Goal: Task Accomplishment & Management: Manage account settings

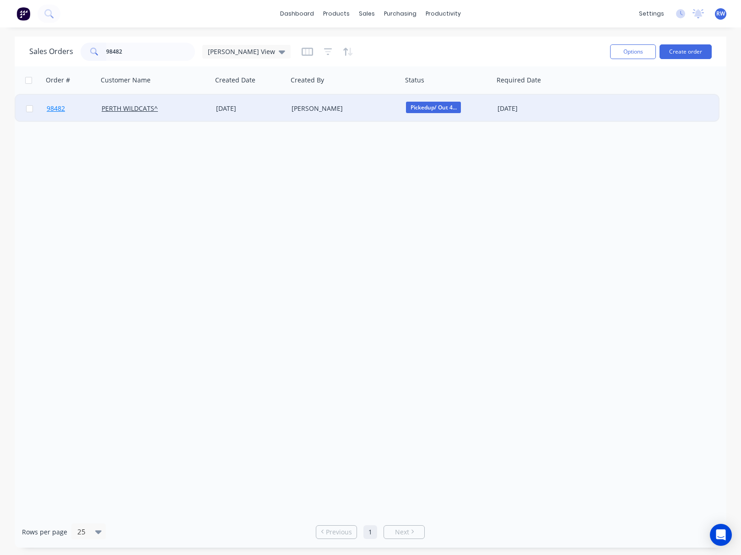
type input "98482"
click at [64, 106] on span "98482" at bounding box center [56, 108] width 18 height 9
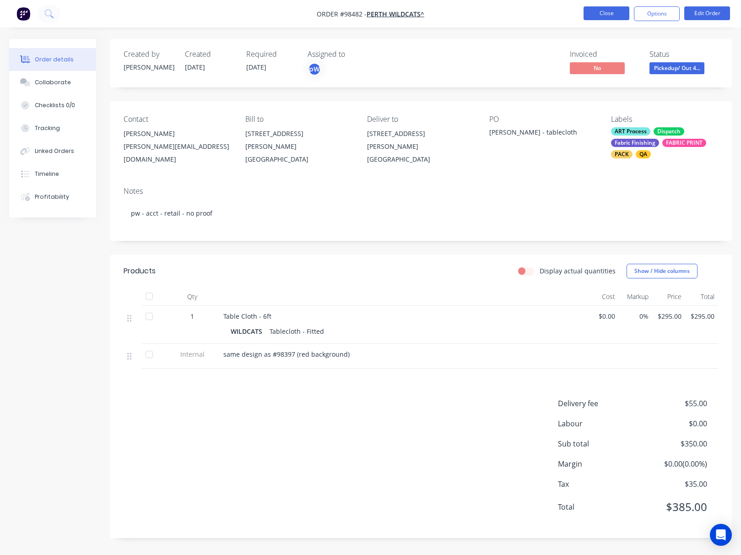
click at [600, 12] on button "Close" at bounding box center [607, 13] width 46 height 14
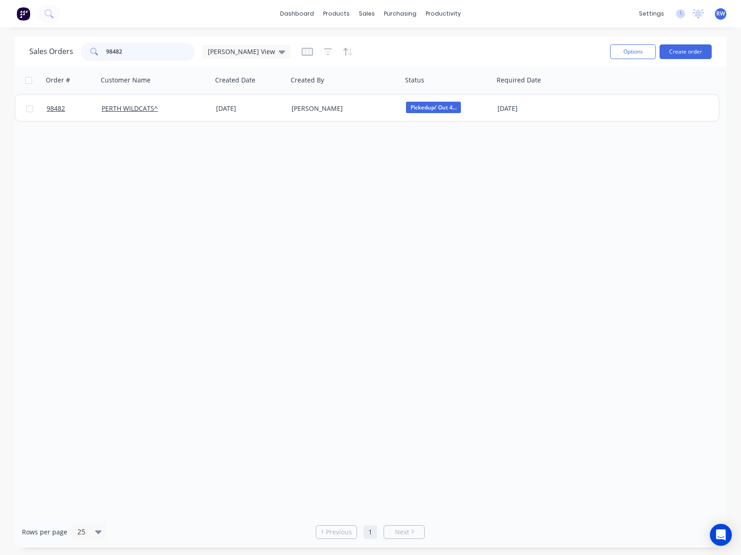
drag, startPoint x: 130, startPoint y: 54, endPoint x: -3, endPoint y: 39, distance: 133.6
click at [106, 43] on input "98482" at bounding box center [150, 52] width 89 height 18
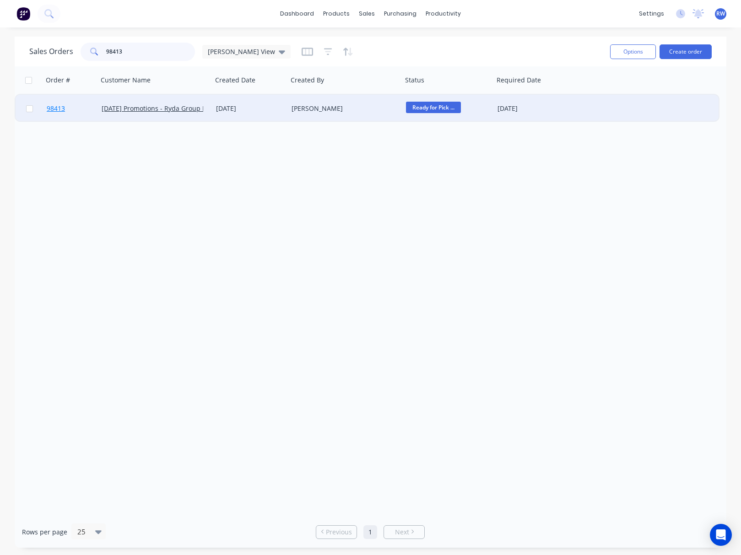
type input "98413"
click at [52, 111] on span "98413" at bounding box center [56, 108] width 18 height 9
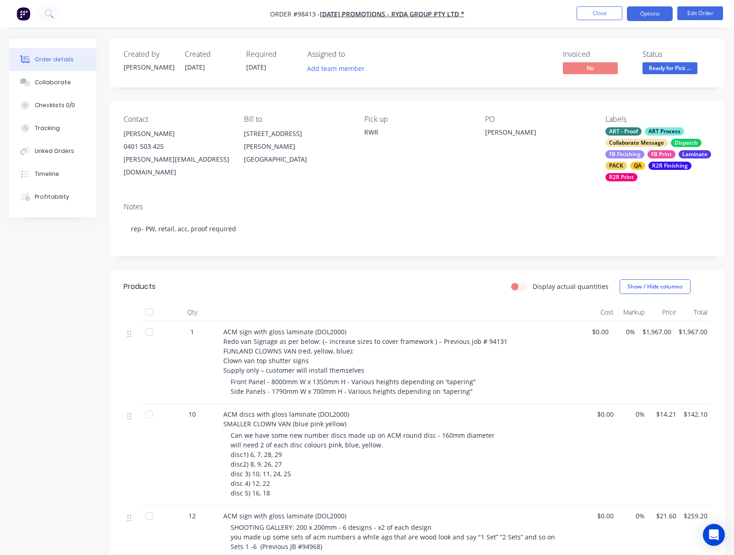
click at [643, 15] on button "Options" at bounding box center [650, 13] width 46 height 15
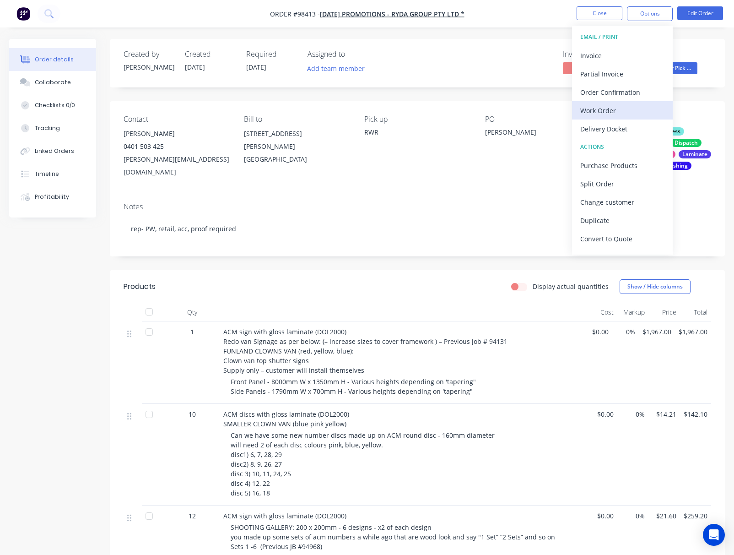
click at [621, 112] on div "Work Order" at bounding box center [623, 110] width 84 height 13
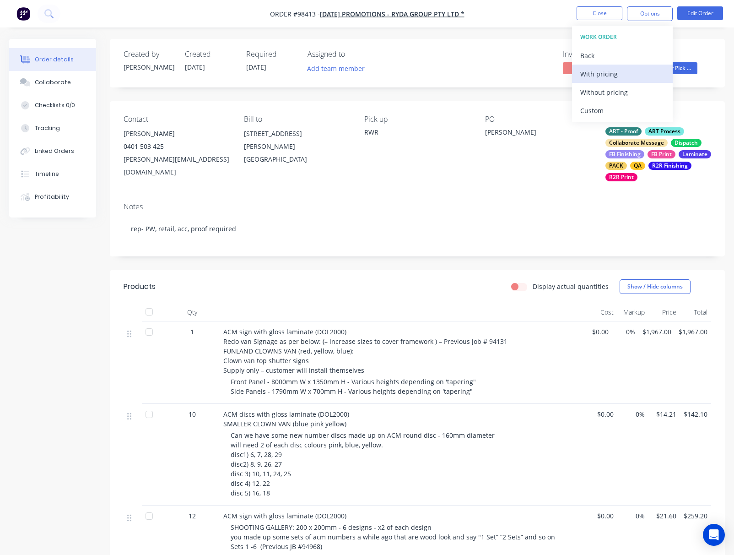
click at [590, 73] on div "With pricing" at bounding box center [623, 73] width 84 height 13
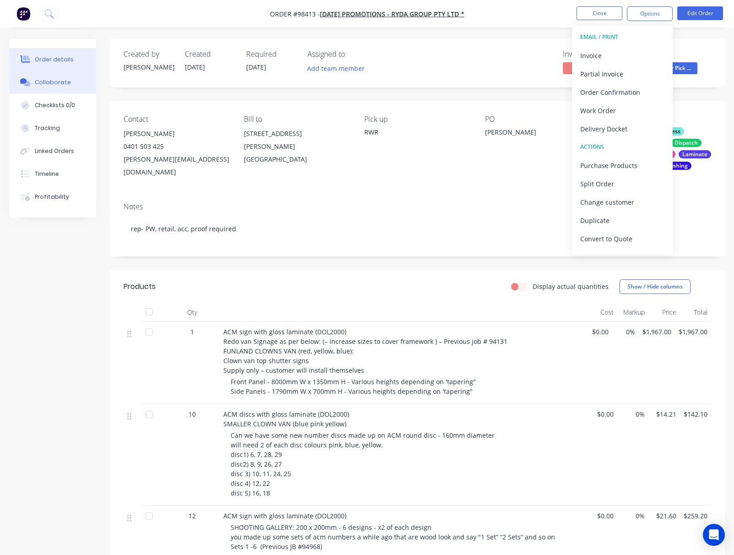
click at [56, 84] on div "Collaborate" at bounding box center [53, 82] width 36 height 8
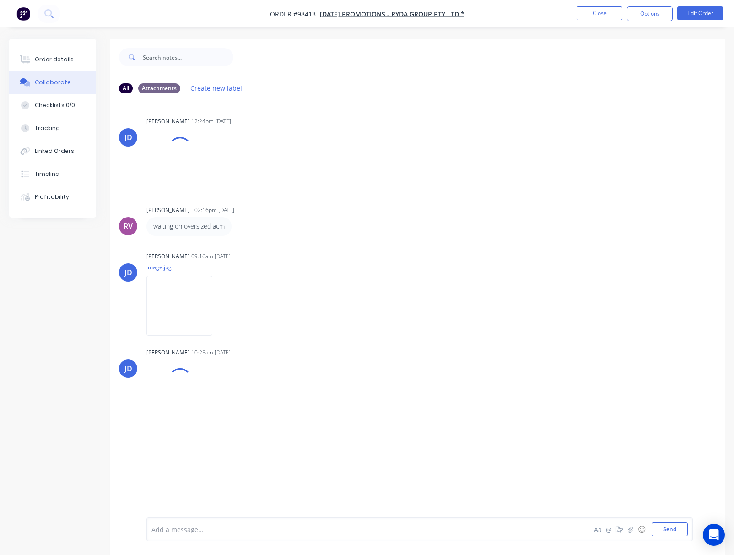
scroll to position [14, 0]
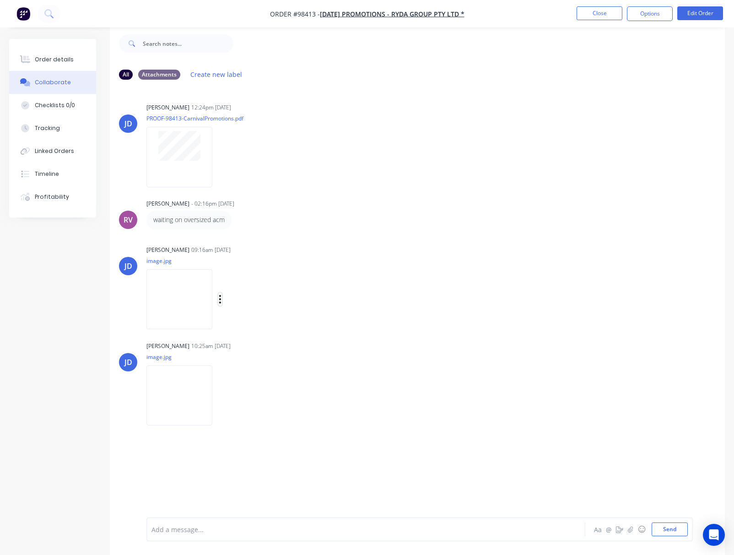
click at [222, 301] on button "button" at bounding box center [220, 299] width 4 height 13
click at [256, 325] on button "Download" at bounding box center [279, 323] width 103 height 21
click at [221, 396] on icon "button" at bounding box center [220, 395] width 2 height 8
click at [268, 423] on button "Download" at bounding box center [279, 419] width 103 height 21
click at [595, 16] on button "Close" at bounding box center [600, 13] width 46 height 14
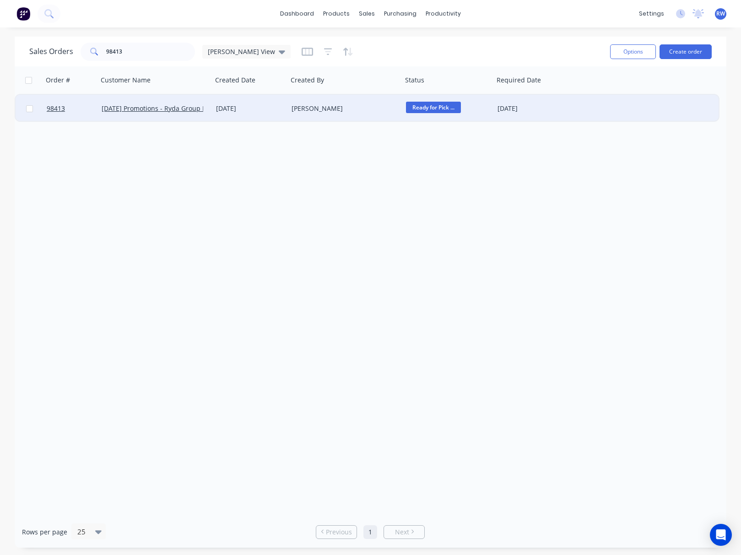
click at [29, 109] on input "checkbox" at bounding box center [29, 108] width 7 height 7
checkbox input "true"
click at [637, 54] on button "Options" at bounding box center [633, 51] width 46 height 15
click at [565, 94] on button "Archive" at bounding box center [605, 93] width 101 height 18
checkbox input "false"
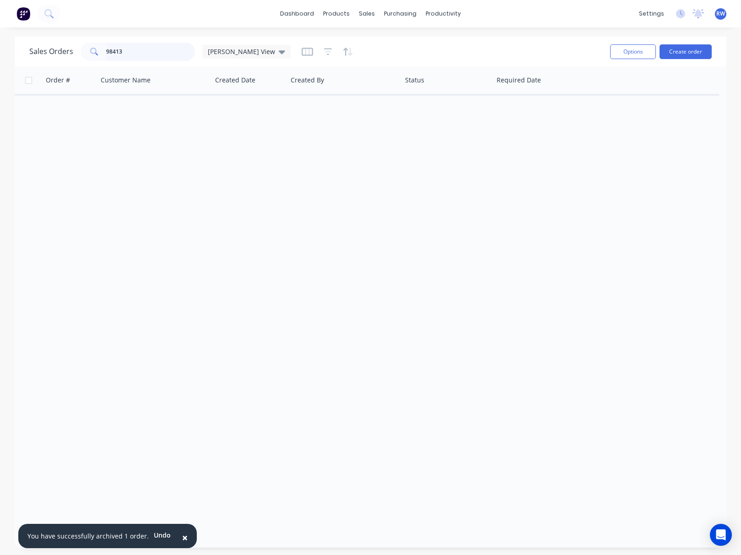
click at [152, 54] on input "98413" at bounding box center [150, 52] width 89 height 18
type input "98465"
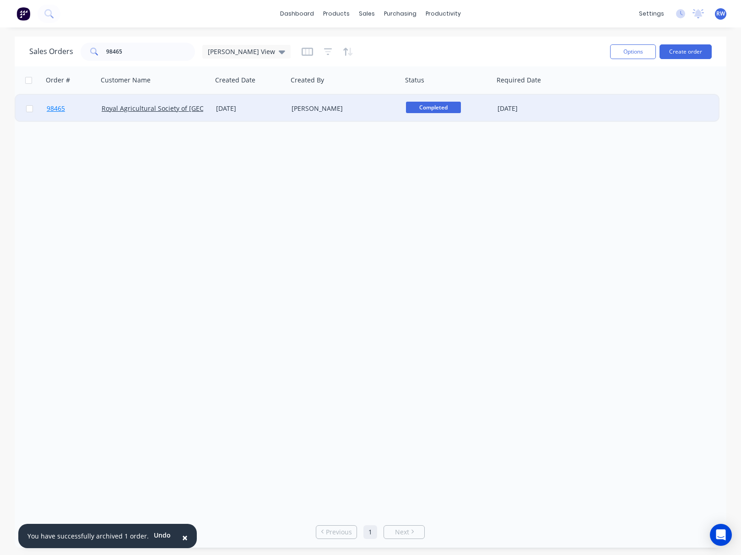
click at [55, 108] on span "98465" at bounding box center [56, 108] width 18 height 9
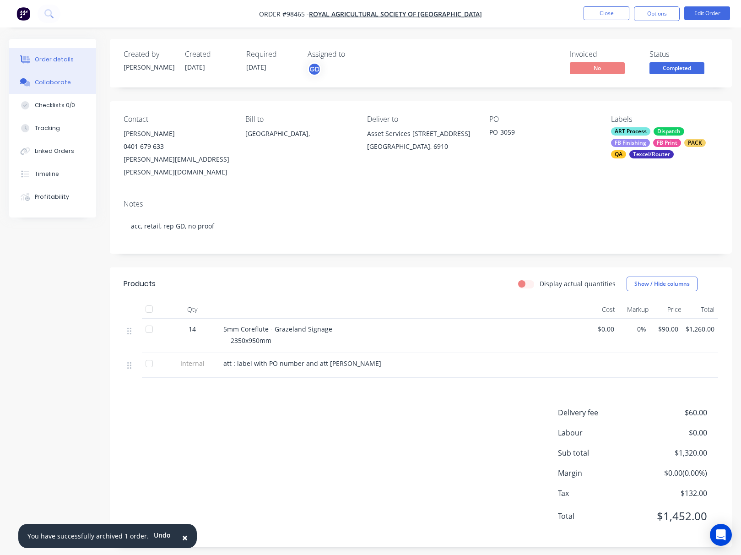
click at [42, 82] on div "Collaborate" at bounding box center [53, 82] width 36 height 8
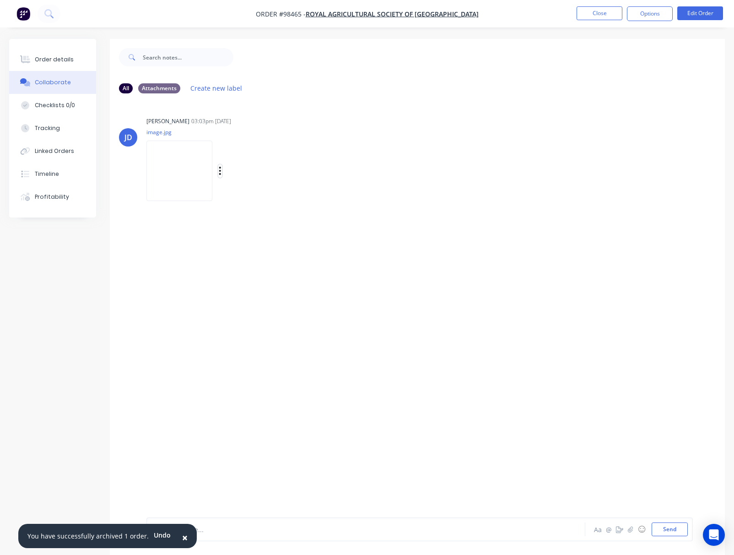
click at [222, 171] on button "button" at bounding box center [220, 170] width 4 height 13
click at [253, 193] on button "Download" at bounding box center [279, 195] width 103 height 21
click at [597, 16] on button "Close" at bounding box center [600, 13] width 46 height 14
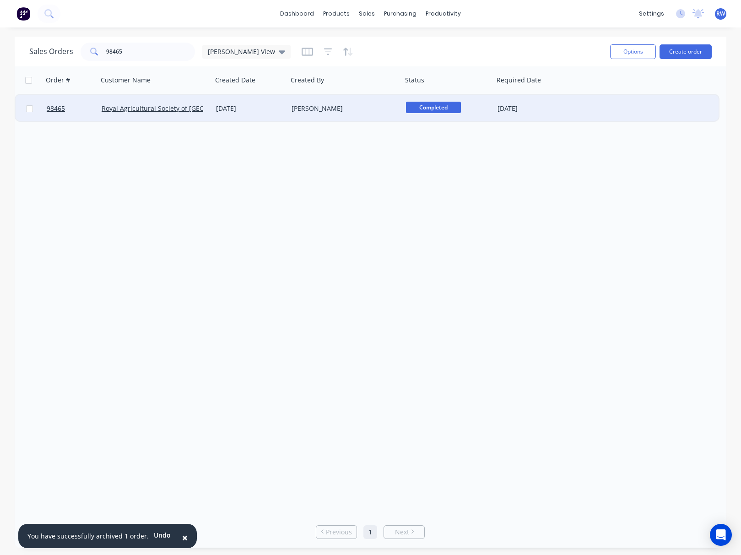
click at [28, 109] on input "checkbox" at bounding box center [29, 108] width 7 height 7
checkbox input "true"
drag, startPoint x: 627, startPoint y: 50, endPoint x: 620, endPoint y: 60, distance: 12.1
click at [627, 50] on button "Options" at bounding box center [633, 51] width 46 height 15
click at [588, 95] on div "Archive" at bounding box center [606, 93] width 84 height 13
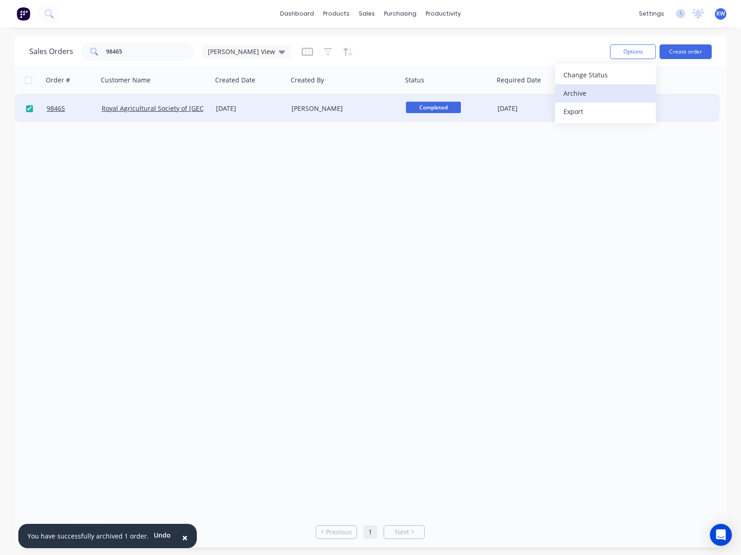
checkbox input "false"
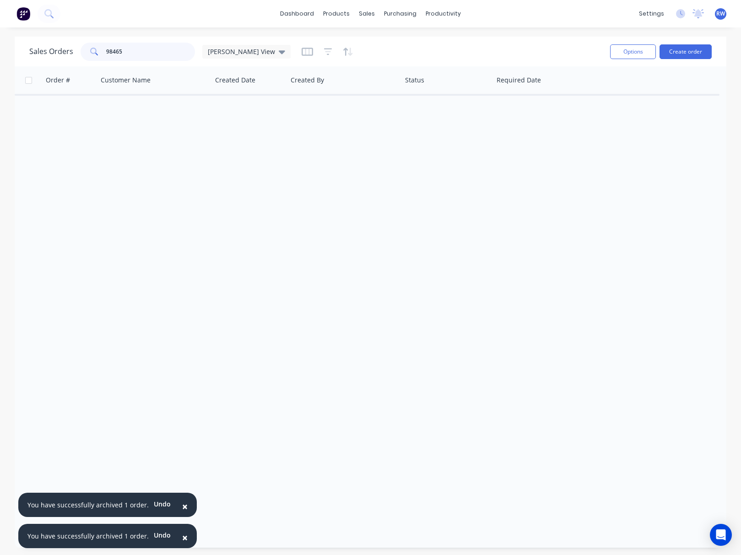
click at [131, 54] on input "98465" at bounding box center [150, 52] width 89 height 18
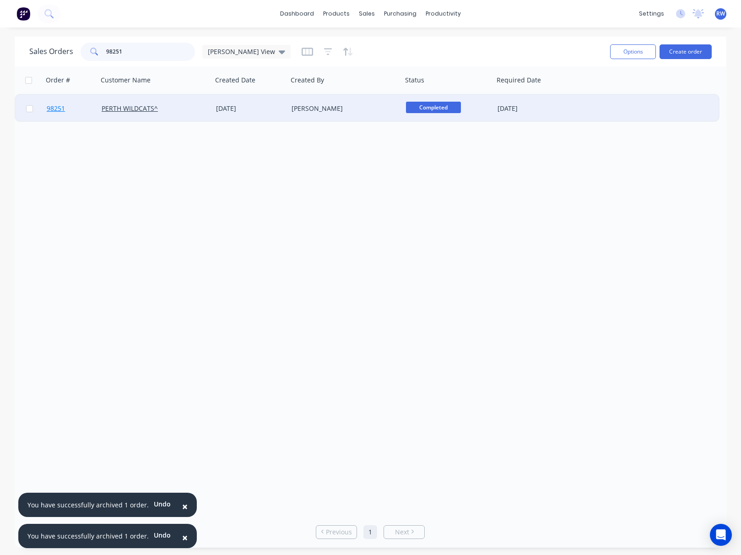
type input "98251"
click at [59, 110] on span "98251" at bounding box center [56, 108] width 18 height 9
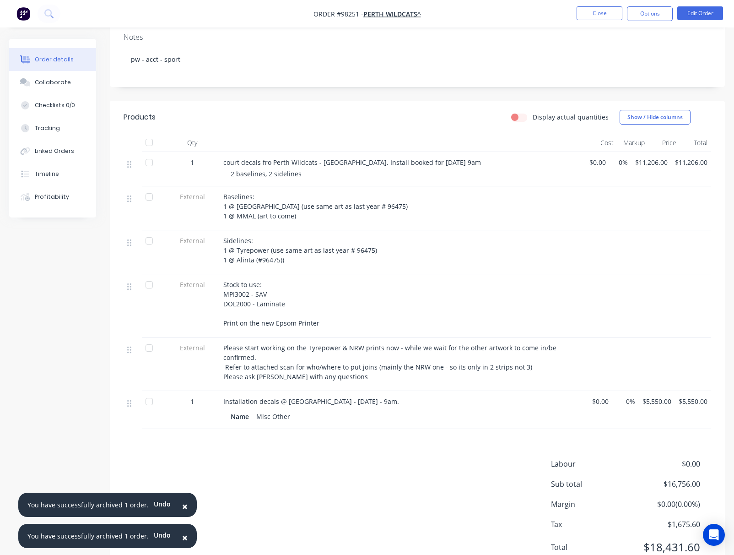
scroll to position [185, 0]
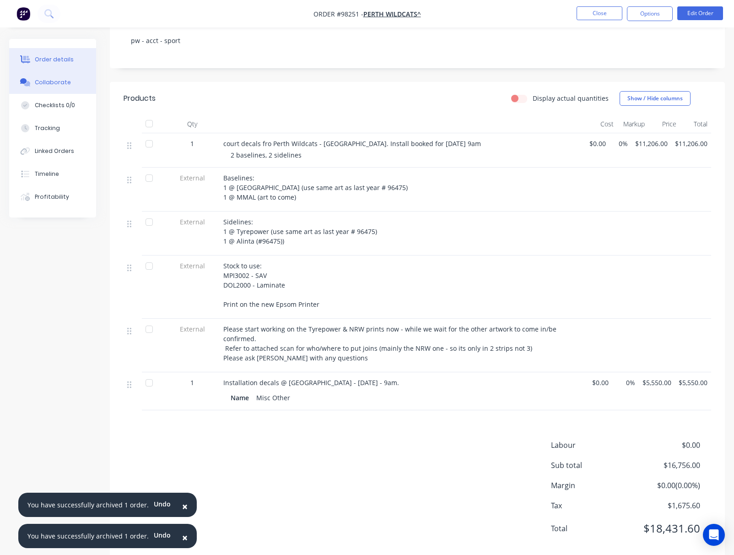
click at [54, 84] on div "Collaborate" at bounding box center [53, 82] width 36 height 8
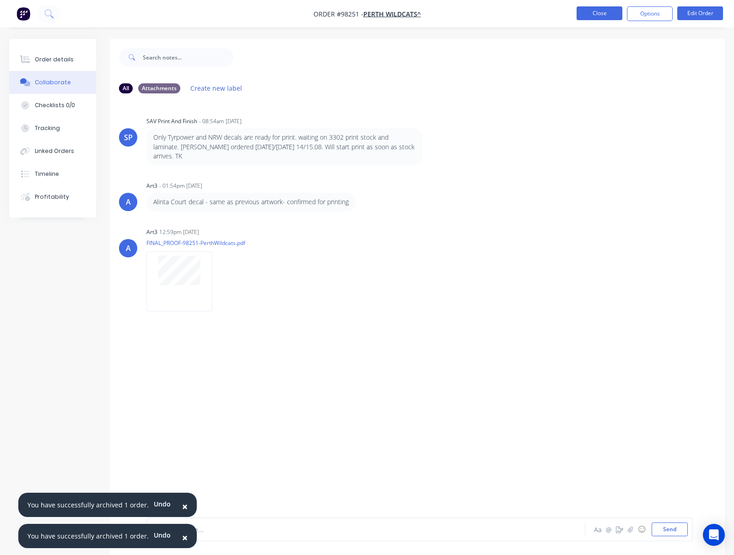
drag, startPoint x: 591, startPoint y: 12, endPoint x: 598, endPoint y: 13, distance: 6.9
click at [598, 13] on button "Close" at bounding box center [600, 13] width 46 height 14
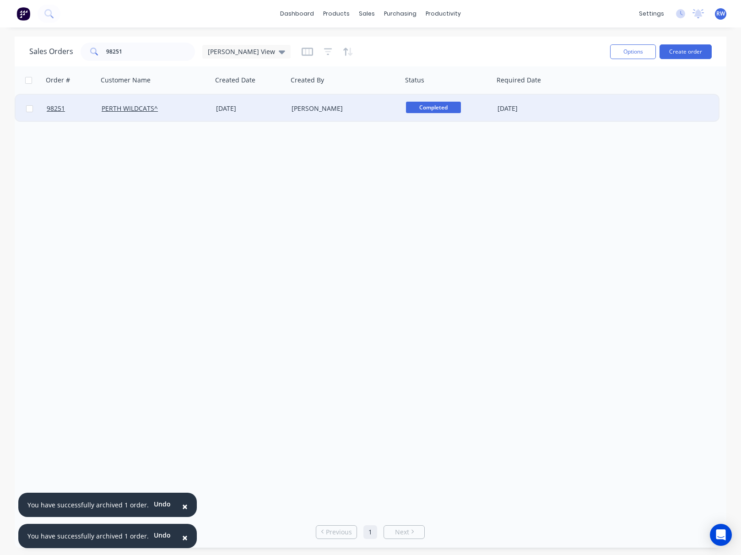
click at [28, 109] on input "checkbox" at bounding box center [29, 108] width 7 height 7
checkbox input "true"
click at [629, 52] on button "Options" at bounding box center [633, 51] width 46 height 15
click at [570, 96] on div "Archive" at bounding box center [606, 93] width 84 height 13
checkbox input "false"
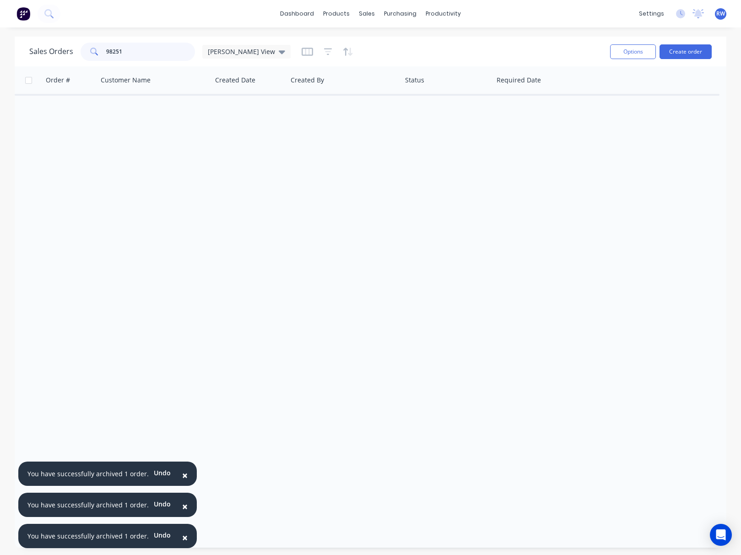
click at [133, 56] on input "98251" at bounding box center [150, 52] width 89 height 18
click at [106, 50] on input "98251" at bounding box center [150, 52] width 89 height 18
click at [135, 50] on input "98397" at bounding box center [150, 52] width 89 height 18
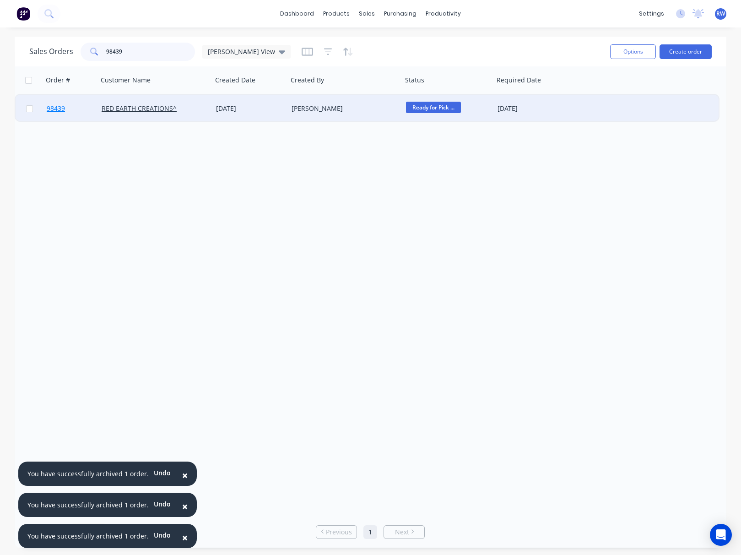
type input "98439"
click at [57, 109] on span "98439" at bounding box center [56, 108] width 18 height 9
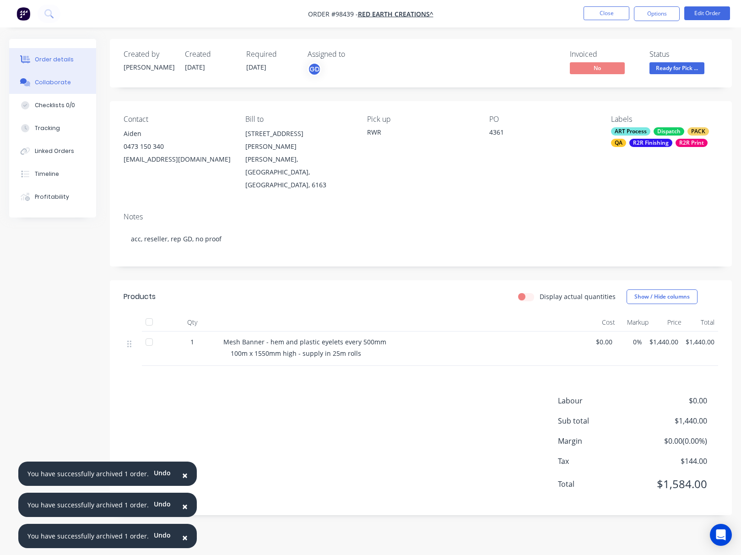
click at [55, 87] on button "Collaborate" at bounding box center [52, 82] width 87 height 23
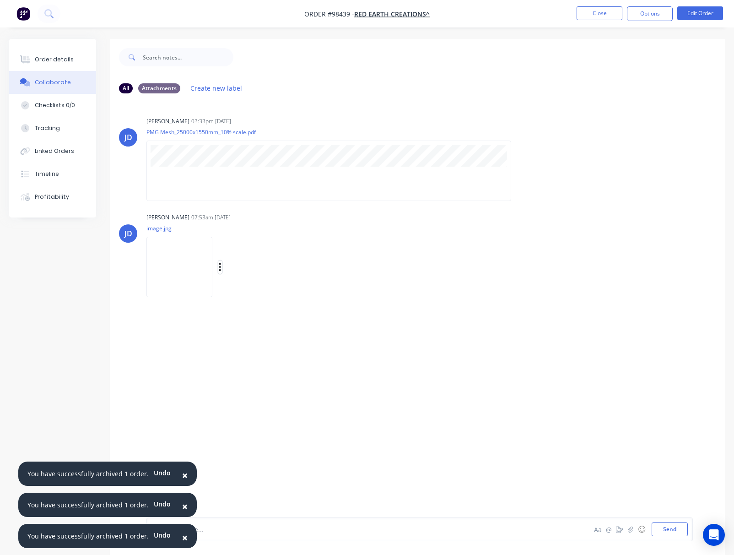
click at [221, 267] on icon "button" at bounding box center [220, 267] width 2 height 8
click at [261, 289] on button "Download" at bounding box center [279, 291] width 103 height 21
click at [597, 16] on button "Close" at bounding box center [600, 13] width 46 height 14
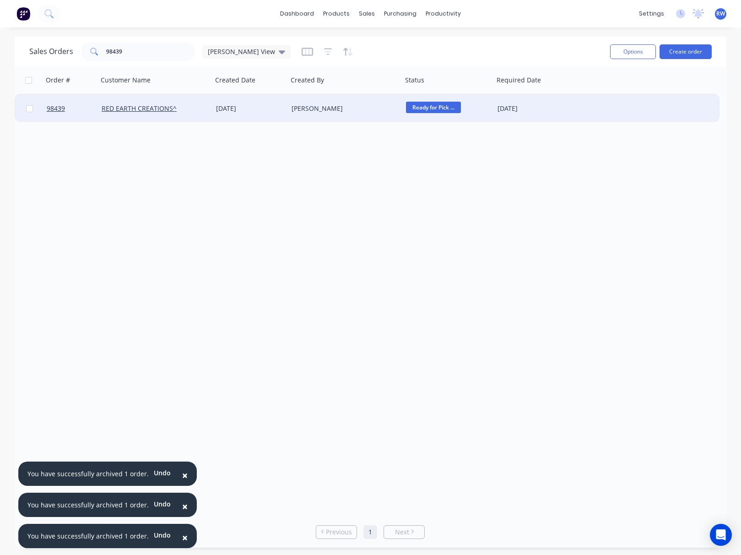
drag, startPoint x: 29, startPoint y: 109, endPoint x: 44, endPoint y: 110, distance: 14.7
click at [29, 109] on input "checkbox" at bounding box center [29, 108] width 7 height 7
checkbox input "true"
click at [616, 53] on button "Options" at bounding box center [633, 51] width 46 height 15
drag, startPoint x: 575, startPoint y: 97, endPoint x: 584, endPoint y: 95, distance: 9.3
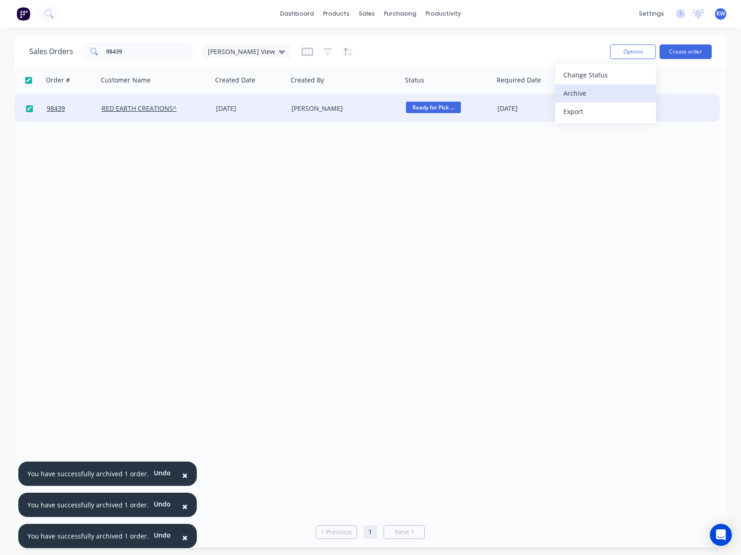
click at [583, 95] on div "Archive" at bounding box center [606, 93] width 84 height 13
checkbox input "false"
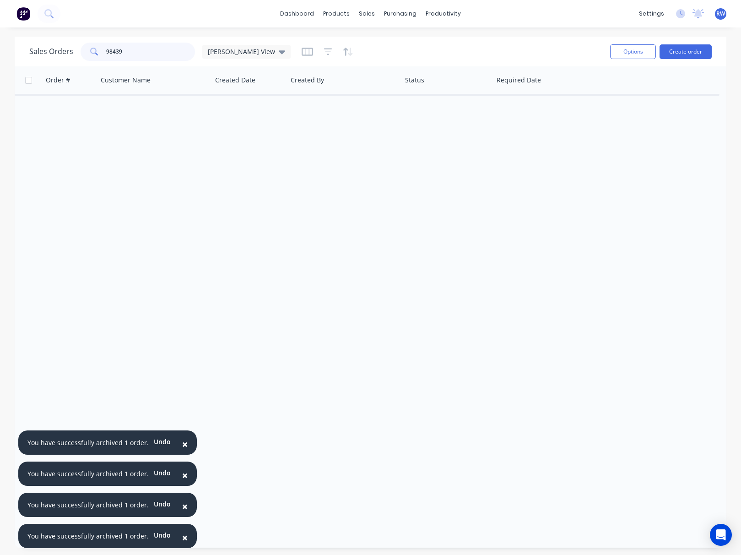
drag, startPoint x: 128, startPoint y: 51, endPoint x: 91, endPoint y: 48, distance: 37.2
click at [106, 48] on input "98439" at bounding box center [150, 52] width 89 height 18
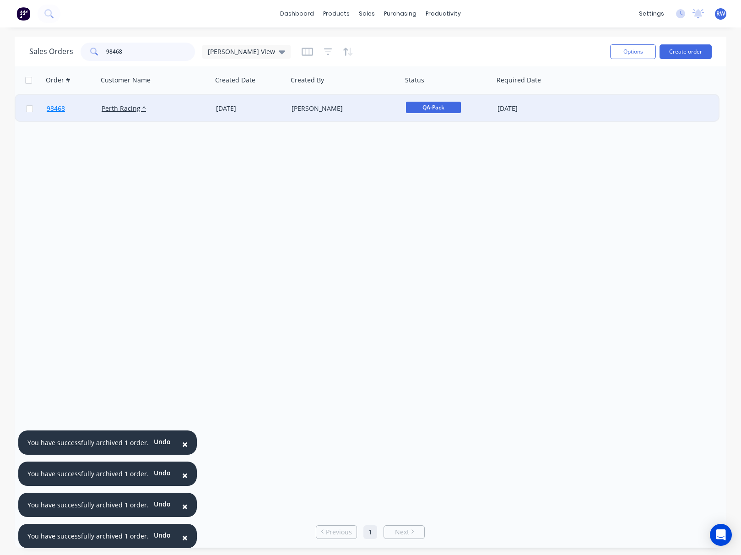
type input "98468"
click at [54, 110] on span "98468" at bounding box center [56, 108] width 18 height 9
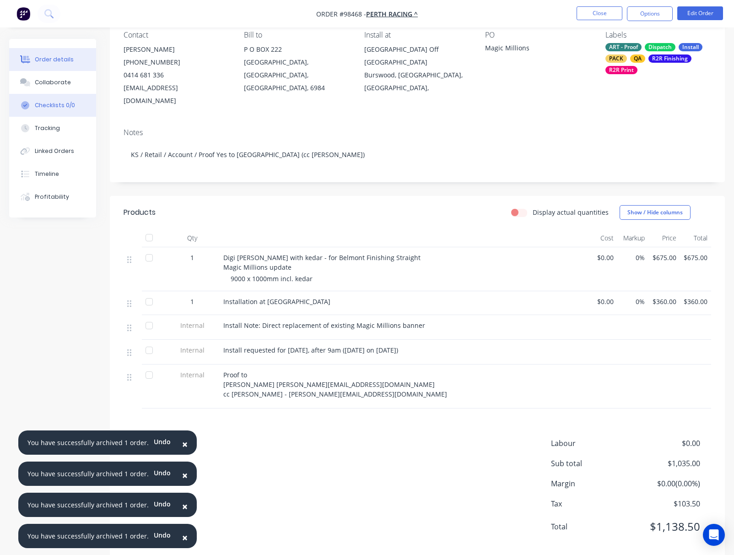
scroll to position [88, 0]
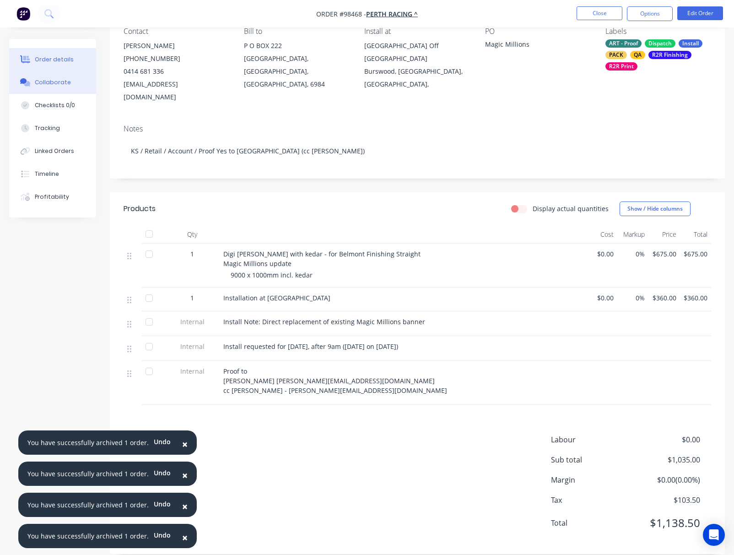
click at [45, 82] on div "Collaborate" at bounding box center [53, 82] width 36 height 8
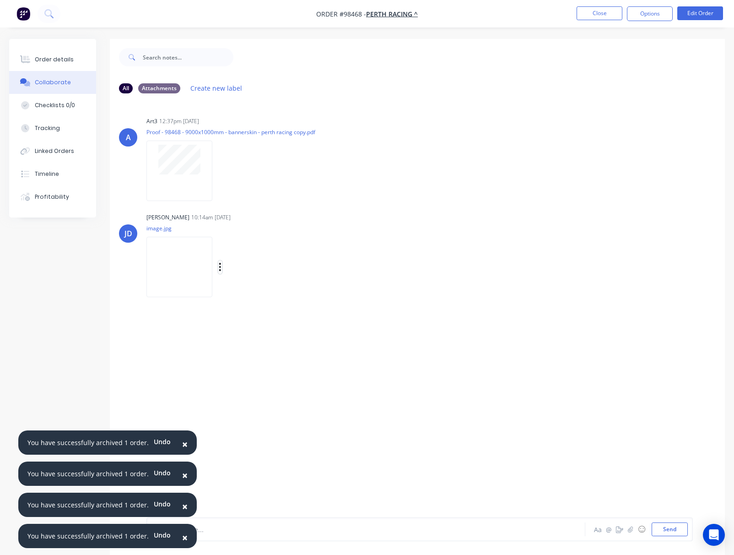
click at [221, 266] on icon "button" at bounding box center [220, 267] width 3 height 11
click at [258, 290] on button "Download" at bounding box center [279, 291] width 103 height 21
click at [604, 11] on button "Close" at bounding box center [600, 13] width 46 height 14
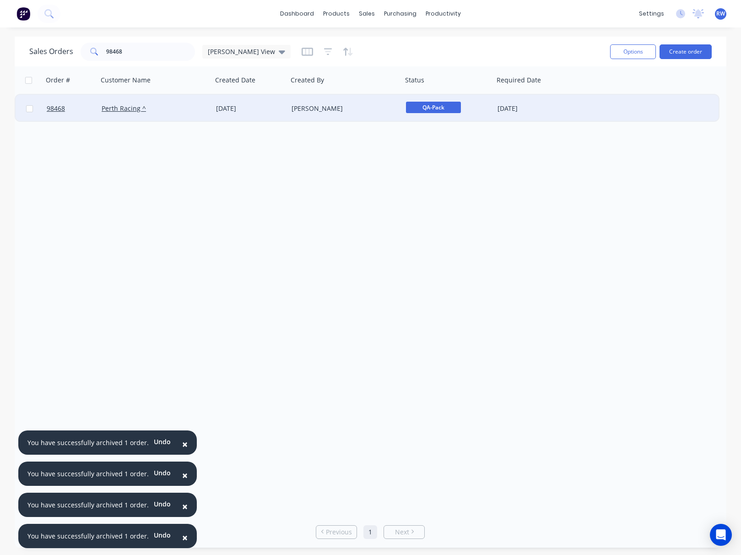
click at [31, 109] on input "checkbox" at bounding box center [29, 108] width 7 height 7
checkbox input "true"
drag, startPoint x: 626, startPoint y: 52, endPoint x: 625, endPoint y: 59, distance: 6.9
click at [626, 52] on button "Options" at bounding box center [633, 51] width 46 height 15
click at [604, 93] on div "Archive" at bounding box center [606, 93] width 84 height 13
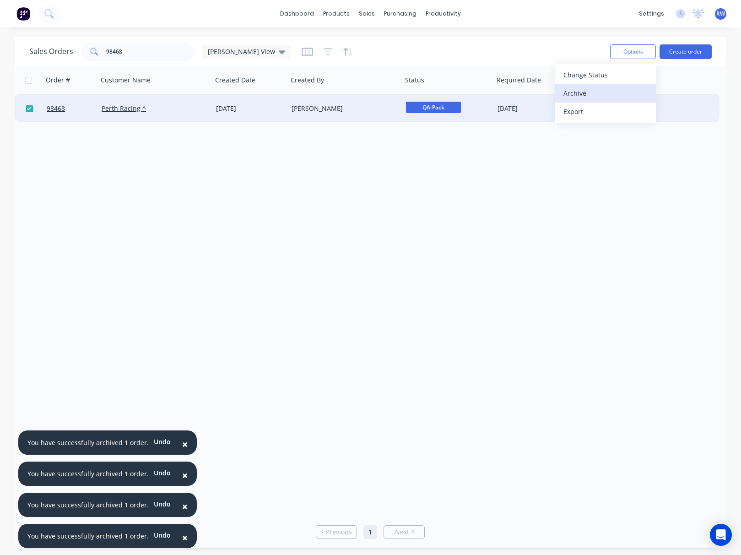
checkbox input "false"
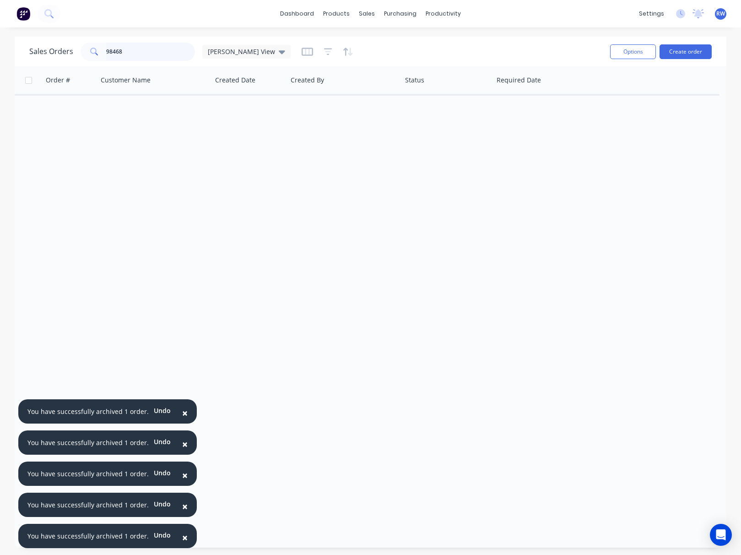
click at [151, 54] on input "98468" at bounding box center [150, 52] width 89 height 18
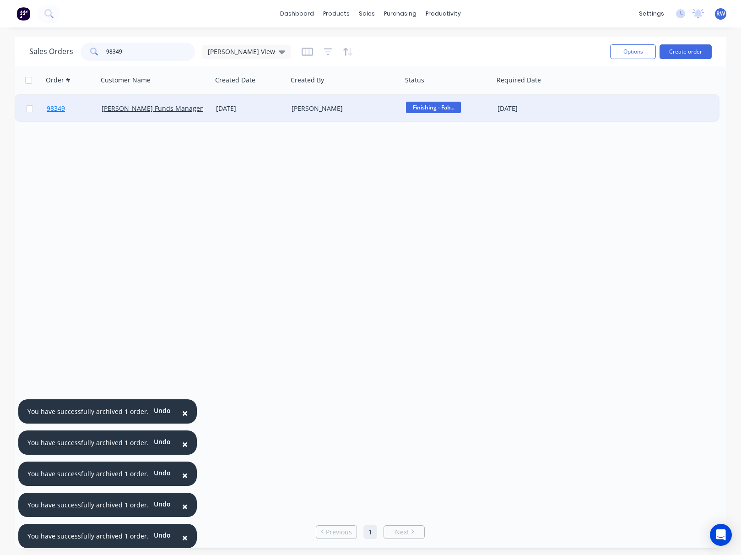
type input "98349"
click at [58, 110] on span "98349" at bounding box center [56, 108] width 18 height 9
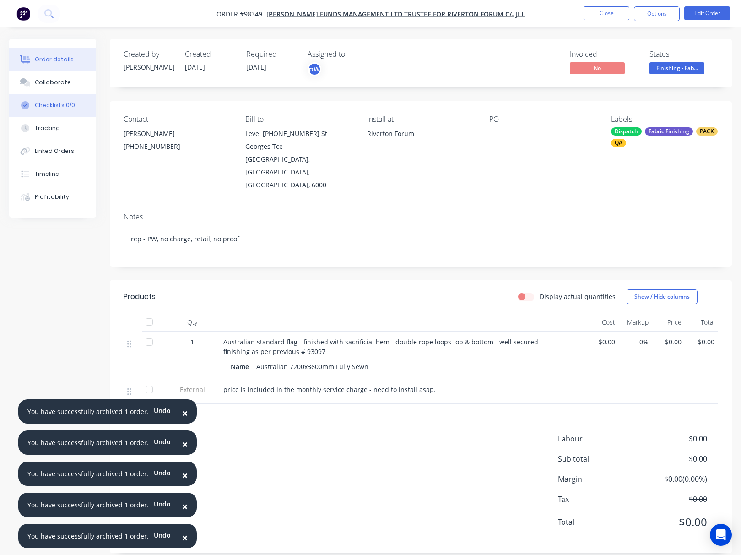
click at [58, 110] on button "Checklists 0/0" at bounding box center [52, 105] width 87 height 23
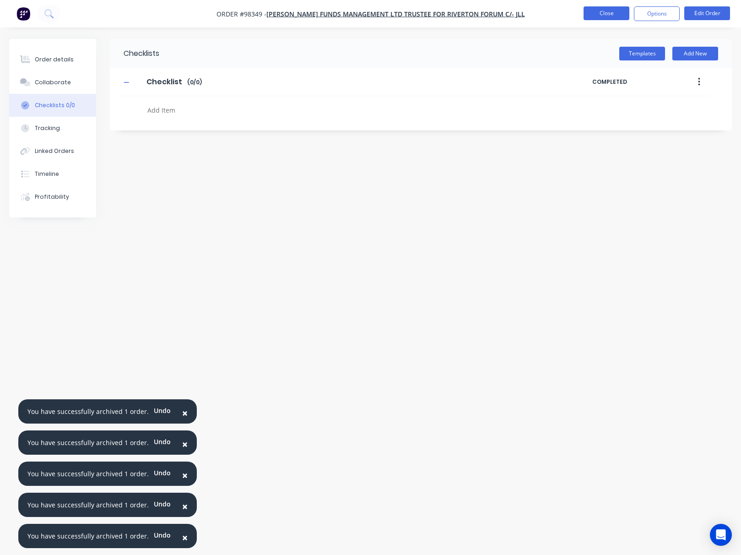
click at [602, 11] on button "Close" at bounding box center [607, 13] width 46 height 14
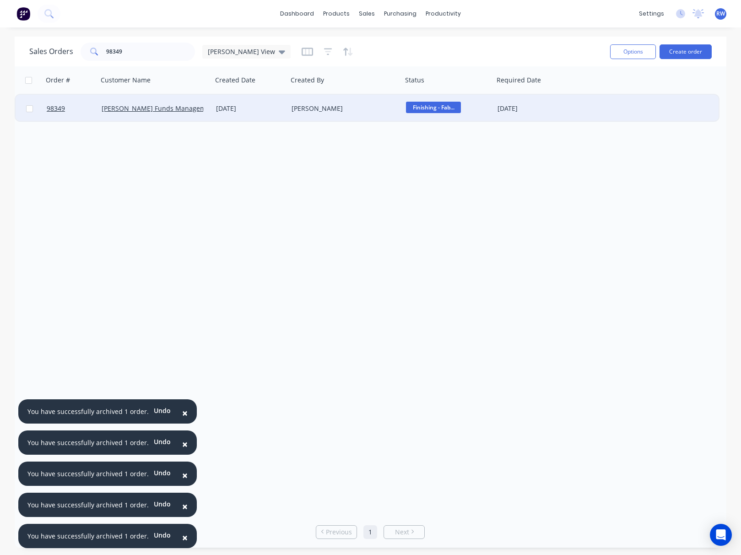
drag, startPoint x: 31, startPoint y: 109, endPoint x: 141, endPoint y: 96, distance: 111.1
click at [31, 109] on input "checkbox" at bounding box center [29, 108] width 7 height 7
checkbox input "true"
click at [624, 54] on button "Options" at bounding box center [633, 51] width 46 height 15
click at [578, 96] on div "Archive" at bounding box center [606, 93] width 84 height 13
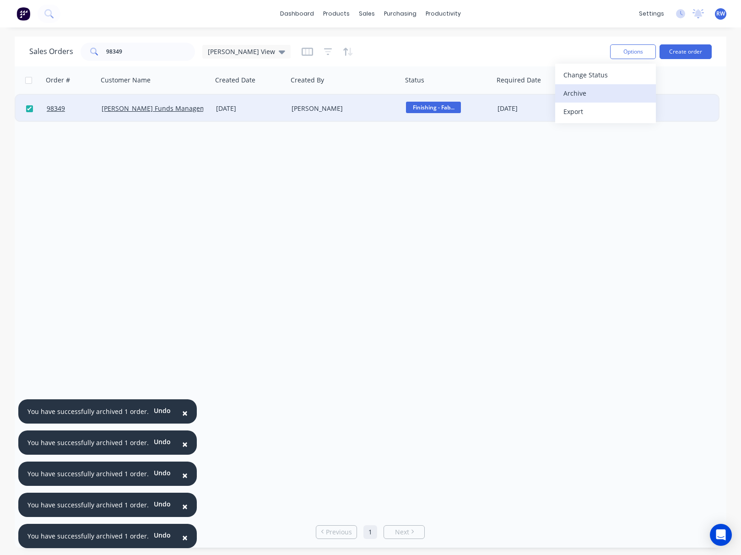
checkbox input "false"
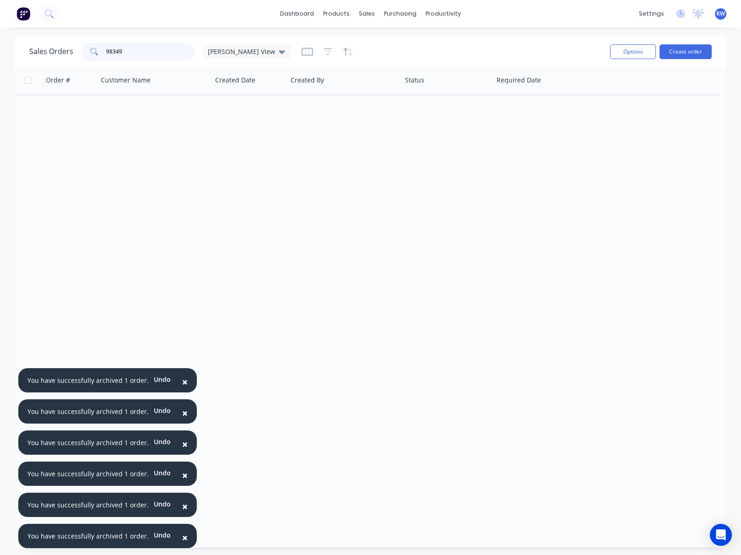
click at [131, 52] on input "98349" at bounding box center [150, 52] width 89 height 18
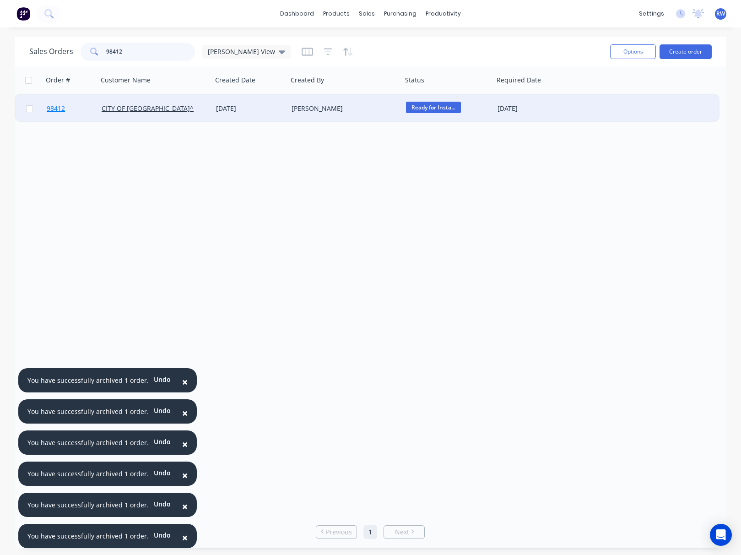
type input "98412"
click at [57, 111] on span "98412" at bounding box center [56, 108] width 18 height 9
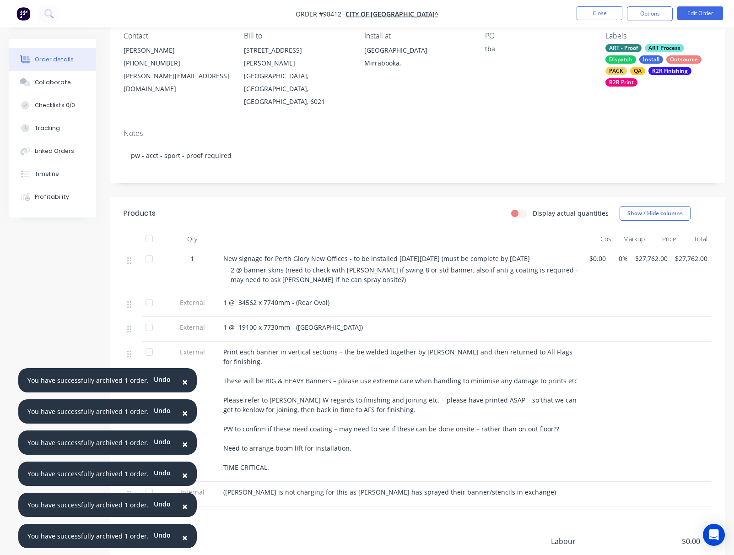
scroll to position [176, 0]
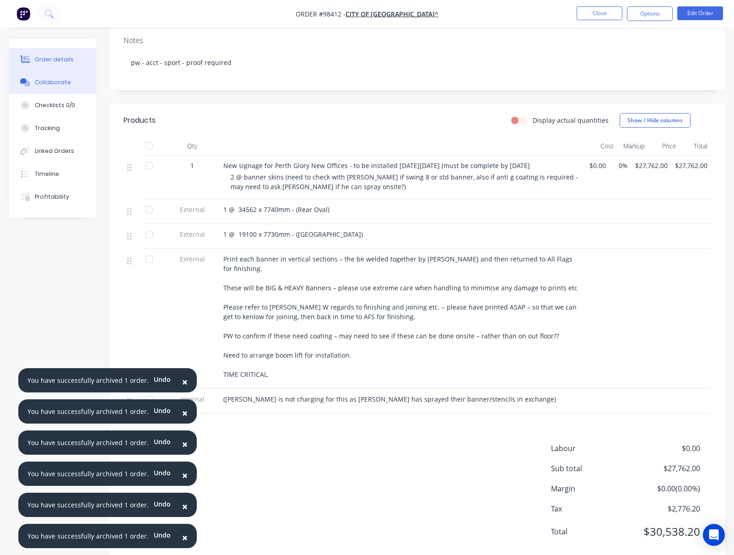
click at [52, 80] on div "Collaborate" at bounding box center [53, 82] width 36 height 8
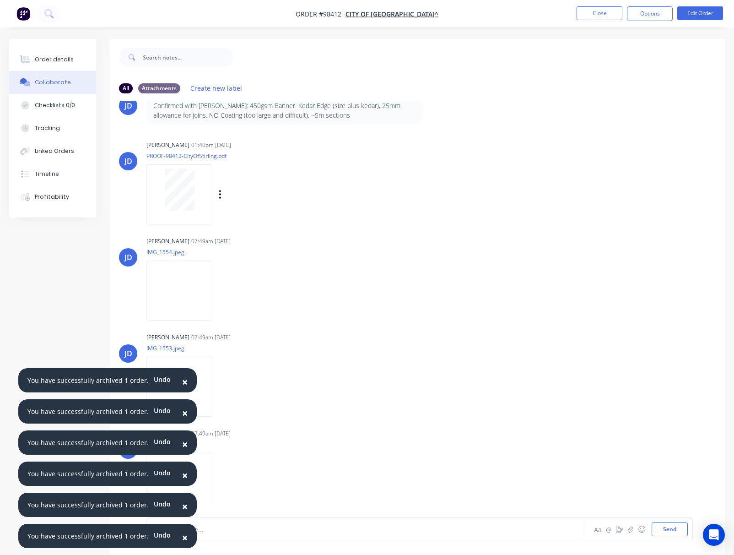
scroll to position [14, 0]
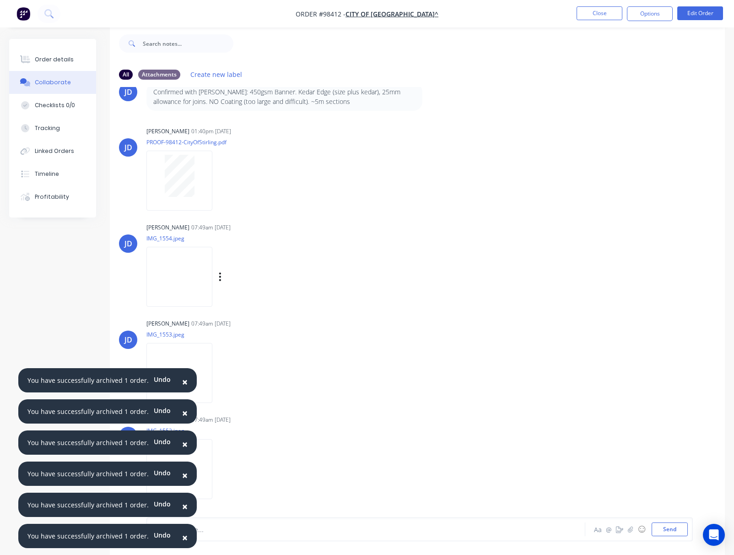
click at [234, 276] on div "Labels Download Delete" at bounding box center [267, 276] width 103 height 13
click at [222, 276] on icon "button" at bounding box center [220, 277] width 3 height 11
click at [265, 303] on button "Download" at bounding box center [279, 301] width 103 height 21
drag, startPoint x: 232, startPoint y: 374, endPoint x: 239, endPoint y: 378, distance: 8.2
click at [221, 374] on icon "button" at bounding box center [220, 373] width 2 height 8
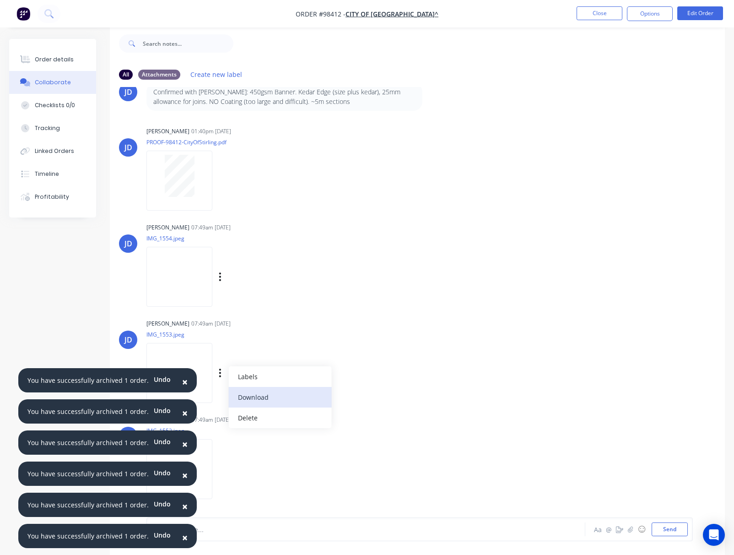
click at [266, 397] on button "Download" at bounding box center [279, 397] width 103 height 21
click at [222, 471] on icon "button" at bounding box center [220, 469] width 3 height 11
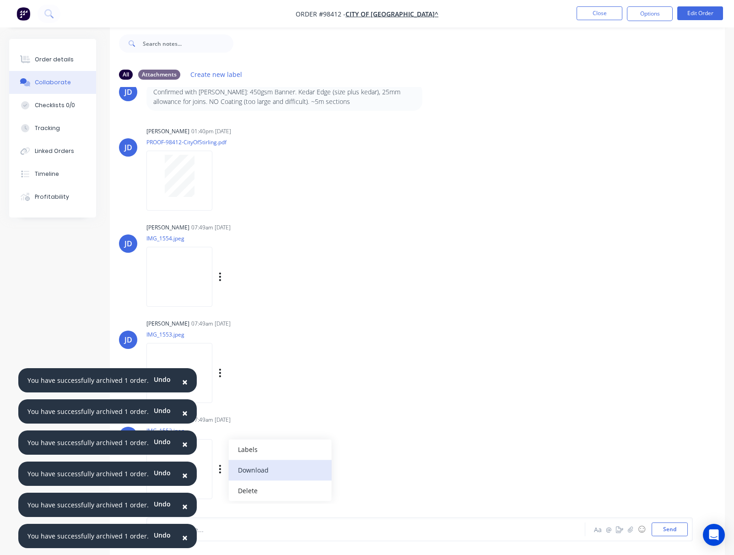
click at [264, 475] on button "Download" at bounding box center [279, 470] width 103 height 21
drag, startPoint x: 180, startPoint y: 380, endPoint x: 185, endPoint y: 407, distance: 27.5
click at [182, 381] on span "×" at bounding box center [184, 381] width 5 height 13
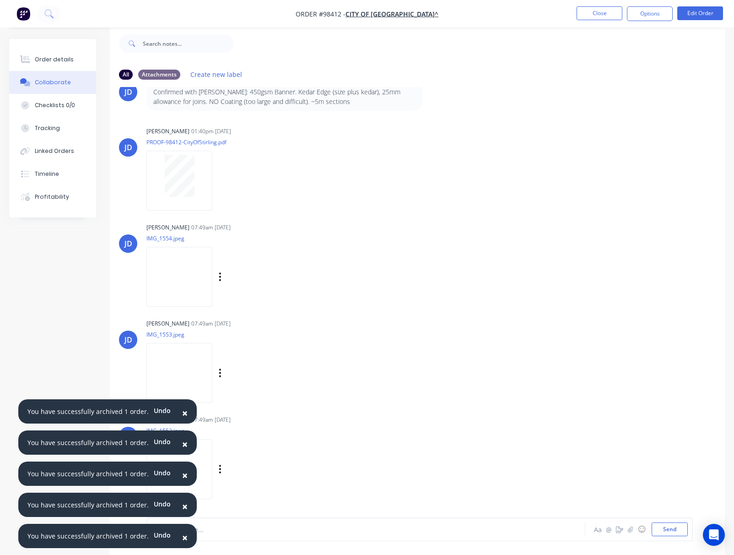
drag, startPoint x: 183, startPoint y: 413, endPoint x: 184, endPoint y: 423, distance: 9.7
click at [183, 413] on button "×" at bounding box center [185, 413] width 24 height 22
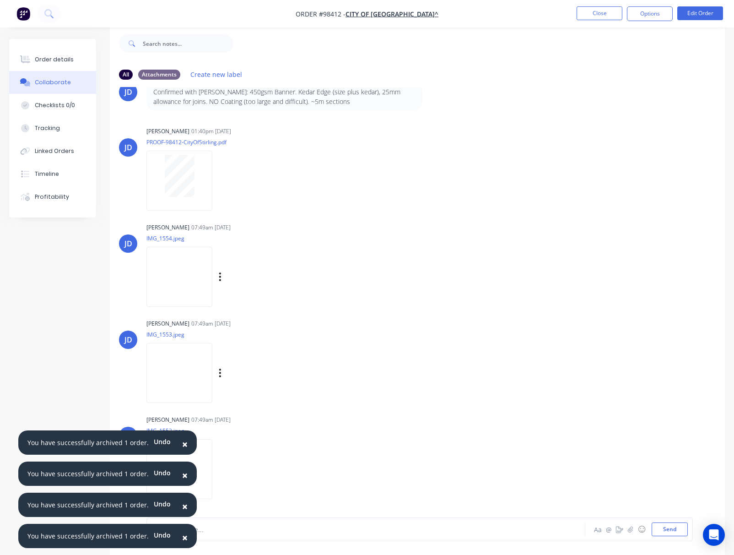
click at [182, 443] on span "×" at bounding box center [184, 444] width 5 height 13
click at [175, 472] on button "×" at bounding box center [185, 475] width 24 height 22
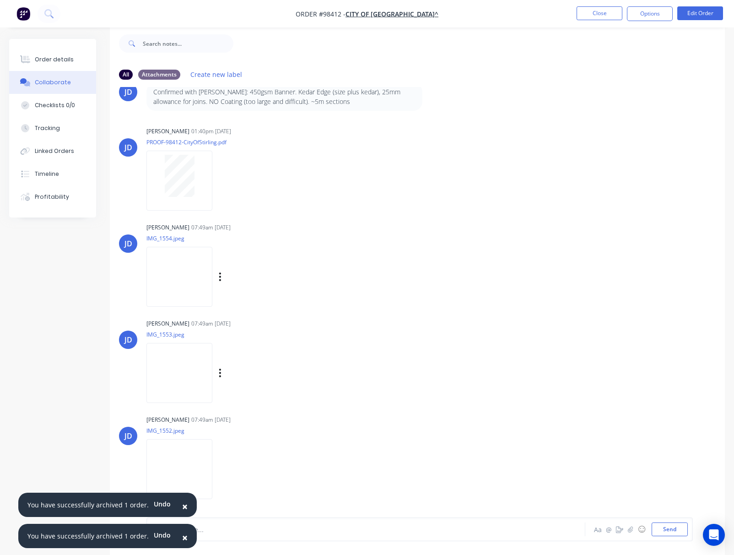
click at [182, 503] on span "×" at bounding box center [184, 506] width 5 height 13
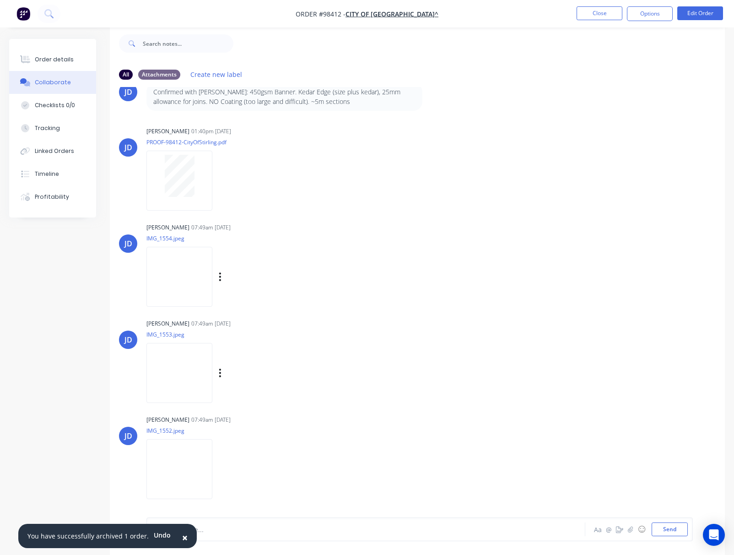
click at [182, 538] on span "×" at bounding box center [184, 537] width 5 height 13
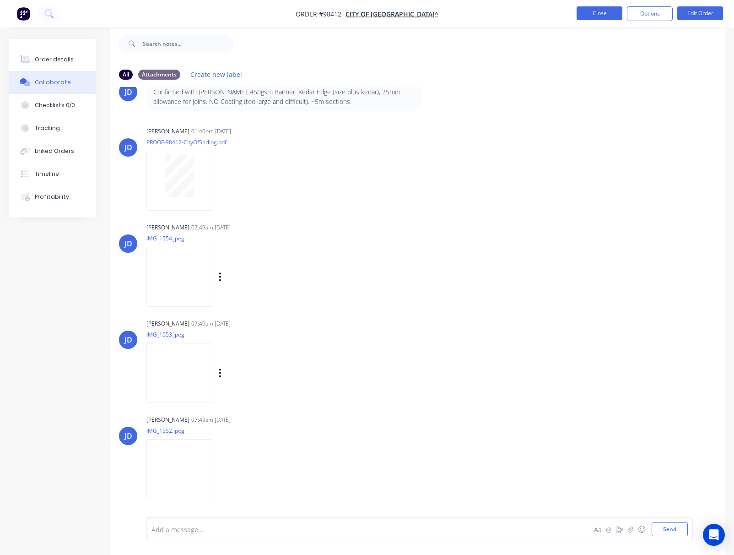
click at [598, 11] on button "Close" at bounding box center [600, 13] width 46 height 14
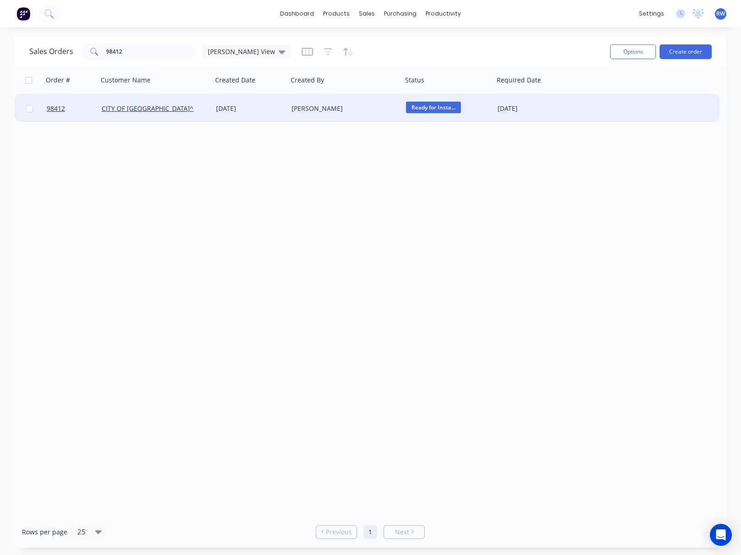
click at [33, 109] on input "checkbox" at bounding box center [29, 108] width 7 height 7
checkbox input "true"
click at [624, 48] on button "Options" at bounding box center [633, 51] width 46 height 15
click at [604, 94] on div "Archive" at bounding box center [606, 93] width 84 height 13
checkbox input "false"
